Goal: Information Seeking & Learning: Learn about a topic

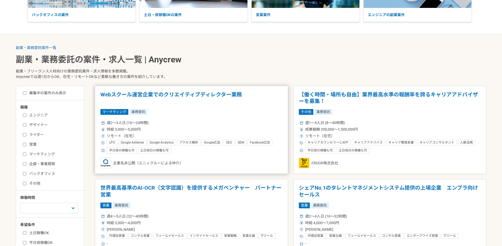
scroll to position [92, 0]
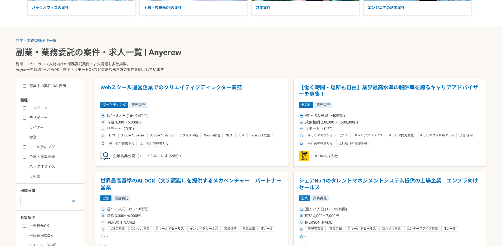
click at [38, 111] on label "エンジニア" at bounding box center [53, 109] width 61 height 6
click at [26, 110] on input "エンジニア" at bounding box center [24, 108] width 3 height 3
checkbox input "true"
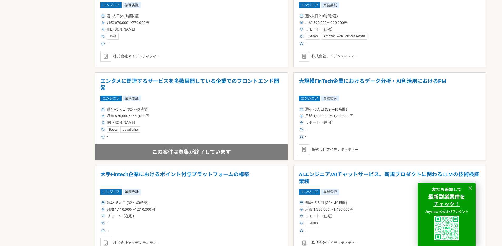
scroll to position [567, 0]
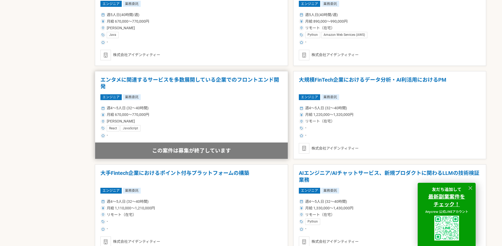
click at [258, 79] on h1 "エンタメに関連するサービスを多数展開している企業でのフロントエンド開発" at bounding box center [191, 83] width 182 height 13
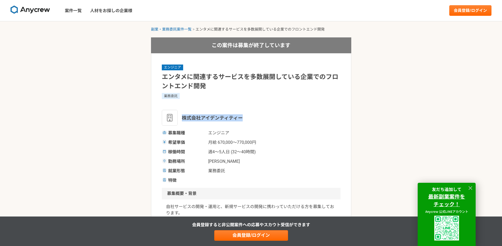
drag, startPoint x: 251, startPoint y: 117, endPoint x: 183, endPoint y: 116, distance: 67.8
click at [183, 116] on div "株式会社アイデンティティー" at bounding box center [251, 118] width 179 height 16
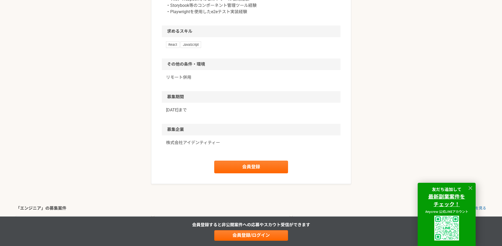
scroll to position [411, 0]
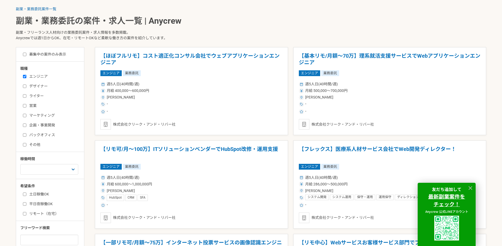
scroll to position [124, 0]
